Goal: Communication & Community: Participate in discussion

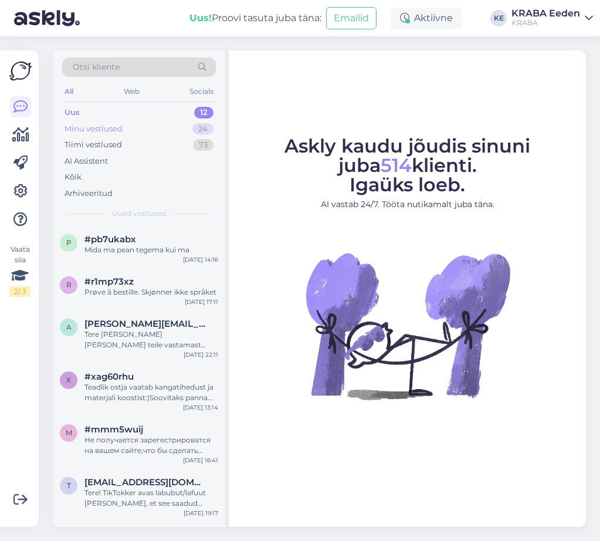
click at [143, 131] on div "Minu vestlused 24" at bounding box center [139, 129] width 154 height 16
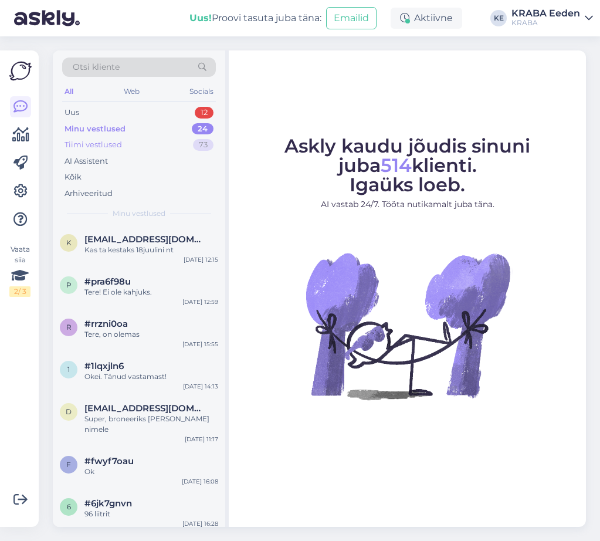
click at [143, 140] on div "Tiimi vestlused 73" at bounding box center [139, 145] width 154 height 16
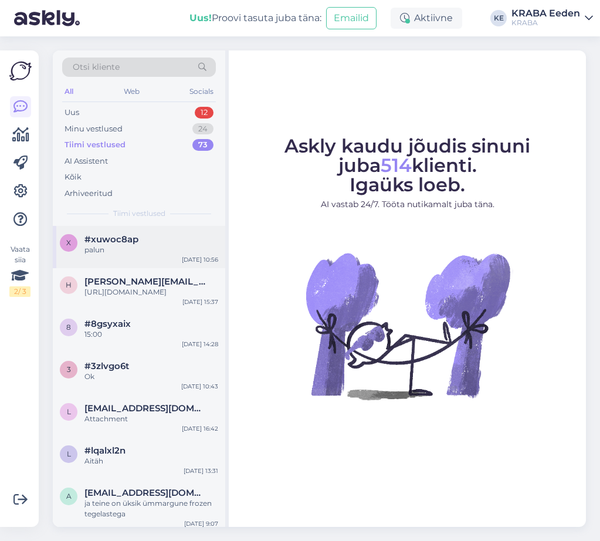
click at [111, 243] on span "#xuwoc8ap" at bounding box center [111, 239] width 54 height 11
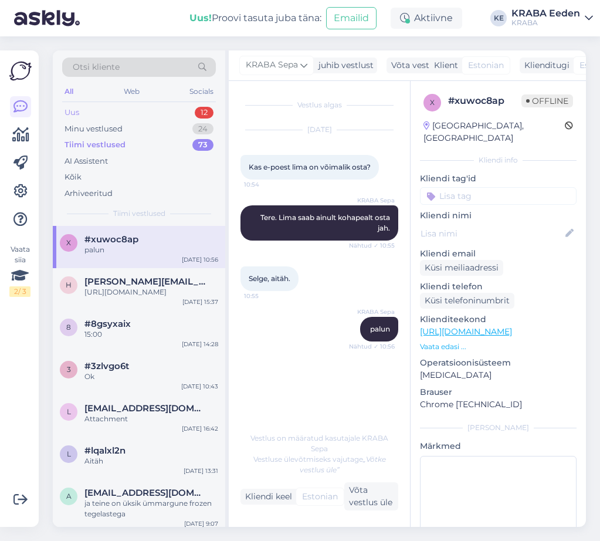
click at [131, 116] on div "Uus 12" at bounding box center [139, 112] width 154 height 16
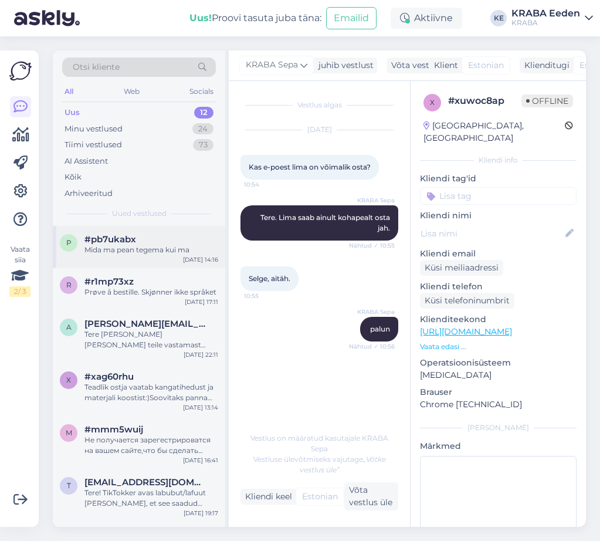
click at [114, 249] on div "Mida ma pean tegema kui ma" at bounding box center [151, 250] width 134 height 11
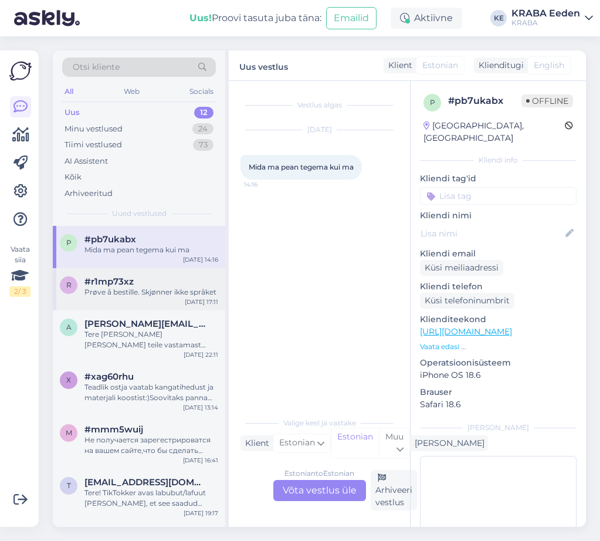
click at [134, 291] on div "Prøve å bestille. Skjønner ikke språket" at bounding box center [151, 292] width 134 height 11
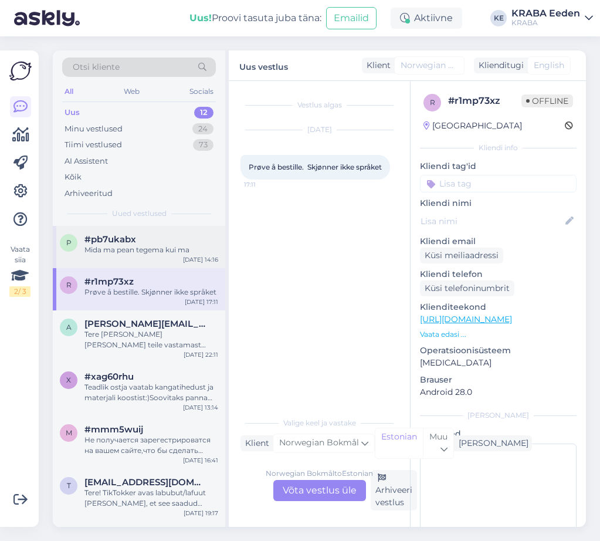
click at [144, 264] on div "p #pb7ukabx Mida ma pean tegema kui ma [DATE] 14:16" at bounding box center [139, 247] width 172 height 42
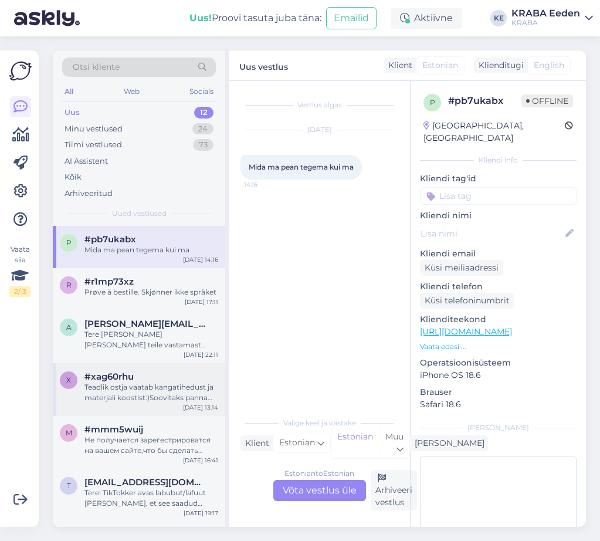
click at [180, 397] on div "Teadlik ostja vaatab kangatihedust ja materjali koostist:)Soovitaks panna täpse…" at bounding box center [151, 392] width 134 height 21
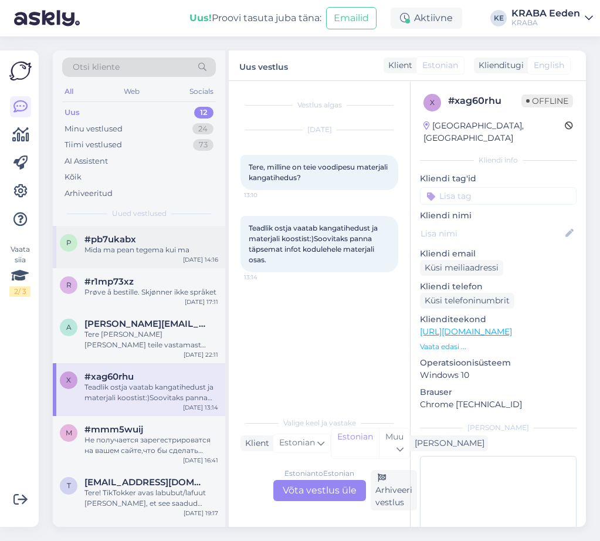
click at [176, 259] on div "p #pb7ukabx Mida ma pean tegema kui ma [DATE] 14:16" at bounding box center [139, 247] width 172 height 42
